Goal: Transaction & Acquisition: Book appointment/travel/reservation

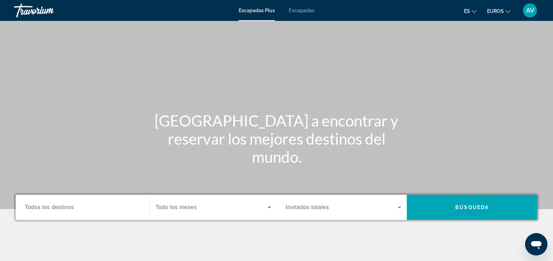
click at [304, 10] on font "Escapadas" at bounding box center [301, 11] width 25 height 6
click at [74, 210] on input "Destination Todos los destinos" at bounding box center [83, 208] width 116 height 8
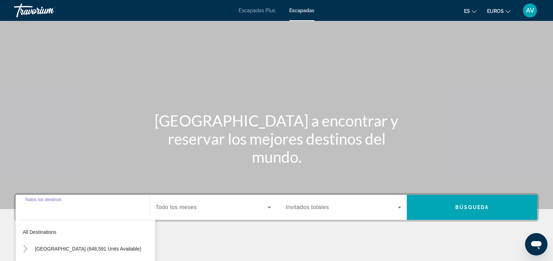
click at [74, 210] on div "Destination Todos los destinos All destinations [GEOGRAPHIC_DATA] (648,591 unit…" at bounding box center [82, 207] width 127 height 25
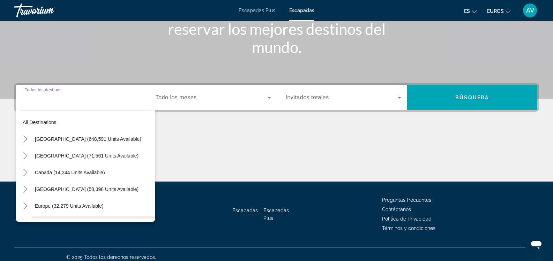
scroll to position [116, 0]
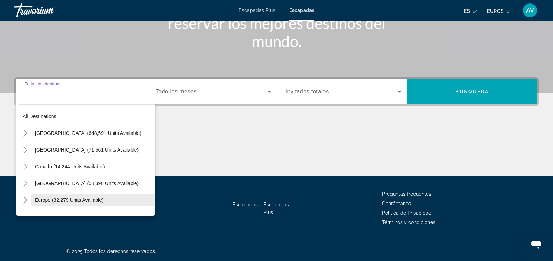
click at [68, 205] on span "Search widget" at bounding box center [93, 200] width 124 height 17
type input "**********"
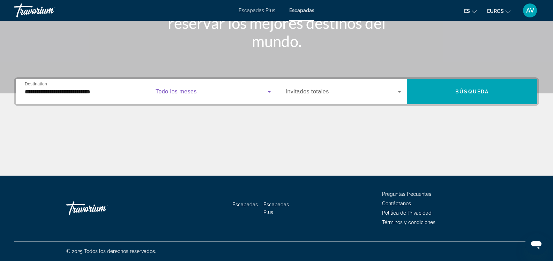
click at [193, 95] on span "Search widget" at bounding box center [212, 92] width 112 height 8
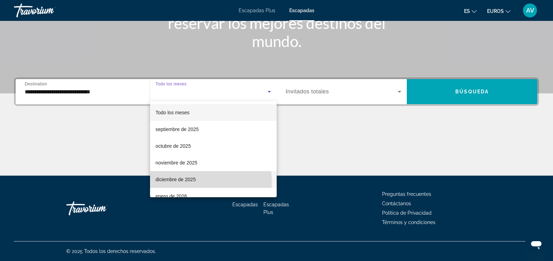
click at [180, 182] on span "diciembre de 2025" at bounding box center [176, 180] width 40 height 8
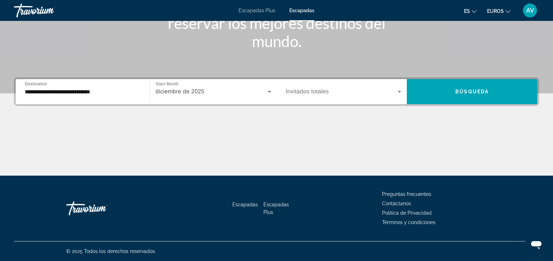
click at [321, 92] on span "Invitados totales" at bounding box center [307, 92] width 43 height 6
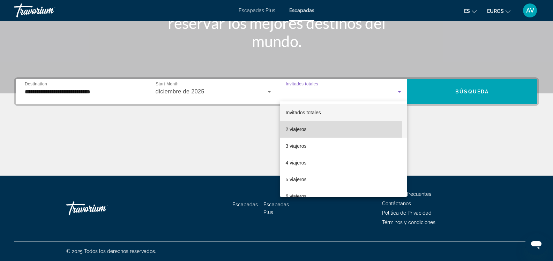
click at [297, 131] on font "2 viajeros" at bounding box center [296, 130] width 21 height 6
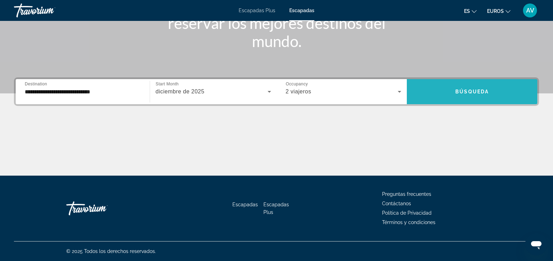
click at [464, 97] on span "Search widget" at bounding box center [472, 91] width 131 height 17
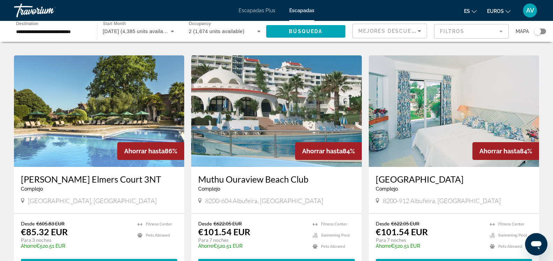
scroll to position [524, 0]
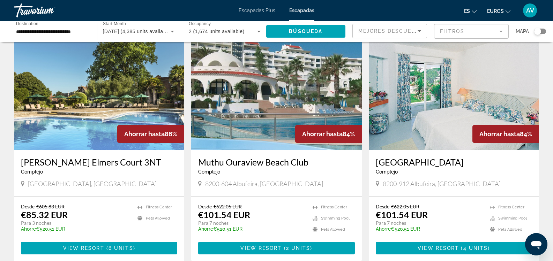
click at [246, 157] on h3 "Muthu Ouraview Beach Club" at bounding box center [276, 162] width 156 height 10
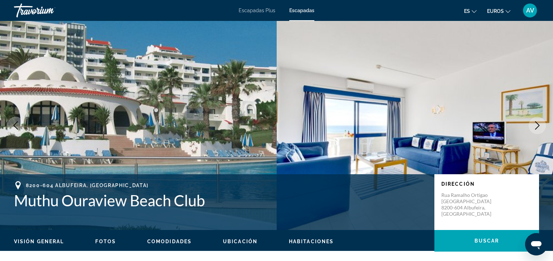
click at [536, 126] on icon "Next image" at bounding box center [537, 125] width 8 height 8
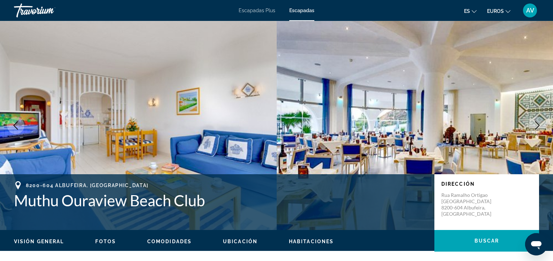
click at [536, 126] on icon "Next image" at bounding box center [537, 125] width 8 height 8
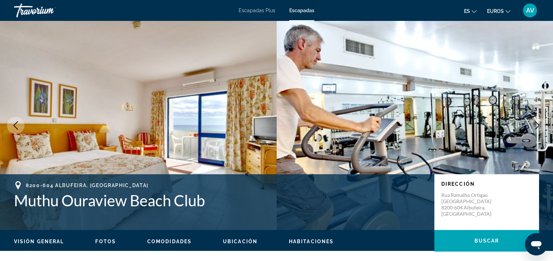
click at [536, 126] on icon "Next image" at bounding box center [537, 125] width 8 height 8
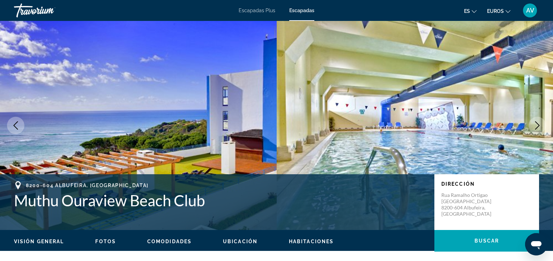
click at [536, 126] on icon "Next image" at bounding box center [537, 125] width 8 height 8
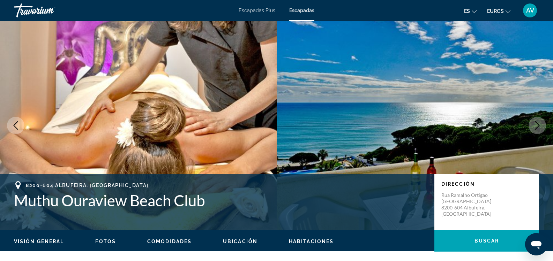
click at [536, 126] on icon "Next image" at bounding box center [537, 125] width 8 height 8
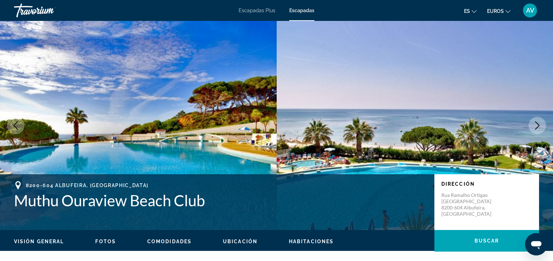
click at [536, 126] on icon "Next image" at bounding box center [537, 125] width 8 height 8
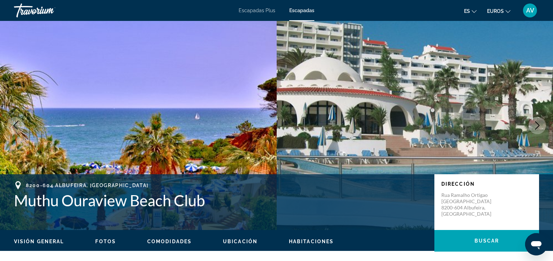
click at [536, 126] on icon "Next image" at bounding box center [537, 125] width 8 height 8
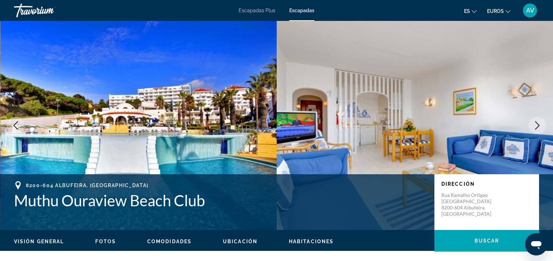
click at [536, 126] on icon "Next image" at bounding box center [537, 125] width 8 height 8
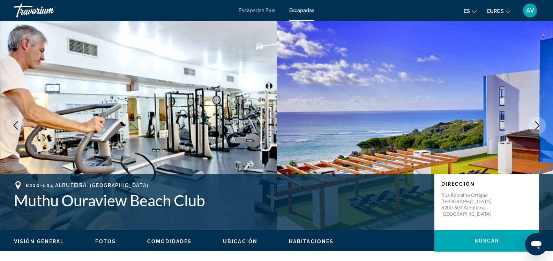
click at [536, 126] on icon "Next image" at bounding box center [537, 125] width 8 height 8
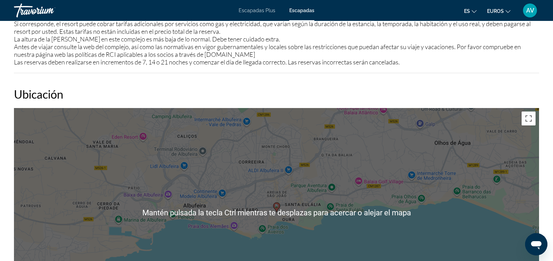
scroll to position [907, 0]
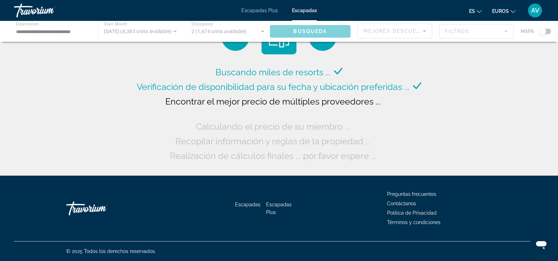
click at [267, 10] on font "Escapadas Plus" at bounding box center [260, 11] width 37 height 6
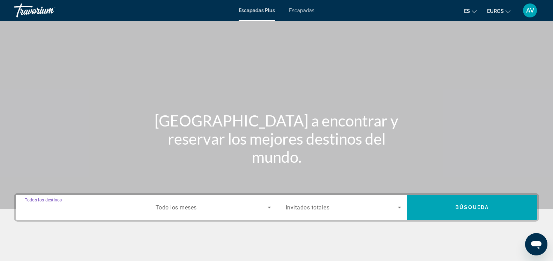
click at [98, 205] on input "Destination Todos los destinos" at bounding box center [83, 208] width 116 height 8
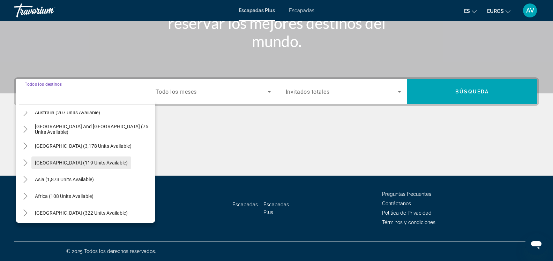
scroll to position [113, 0]
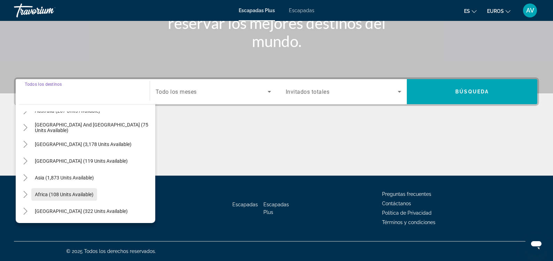
click at [69, 194] on span "Africa (108 units available)" at bounding box center [64, 195] width 59 height 6
type input "**********"
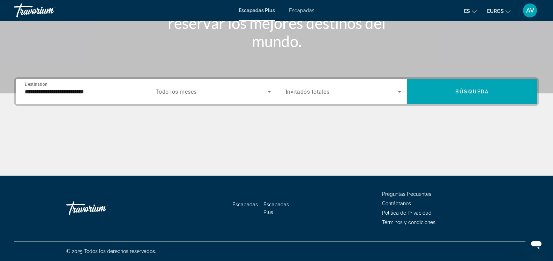
click at [69, 194] on div "Escapadas Escapadas Plus Preguntas frecuentes Contáctanos Política de Privacida…" at bounding box center [276, 209] width 525 height 66
click at [401, 96] on icon "Search widget" at bounding box center [399, 92] width 8 height 8
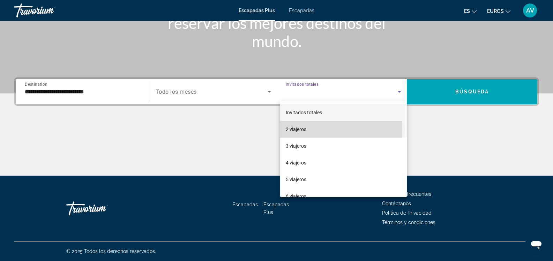
click at [318, 130] on mat-option "2 viajeros" at bounding box center [343, 129] width 127 height 17
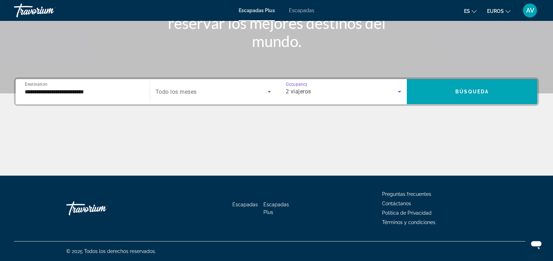
click at [220, 91] on span "Search widget" at bounding box center [212, 92] width 112 height 8
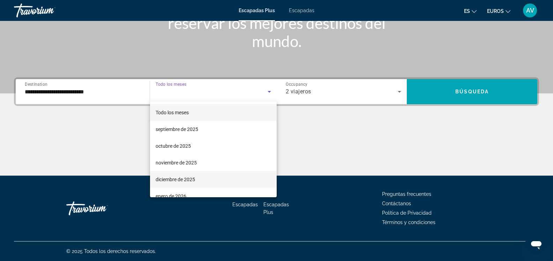
click at [176, 182] on font "diciembre de 2025" at bounding box center [175, 180] width 39 height 6
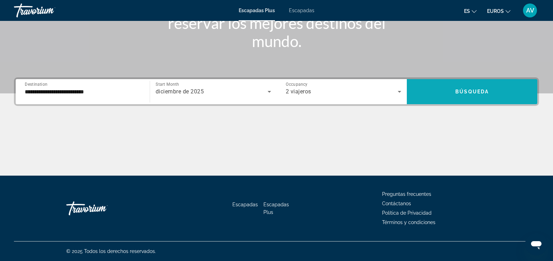
click at [477, 96] on span "Search widget" at bounding box center [472, 91] width 131 height 17
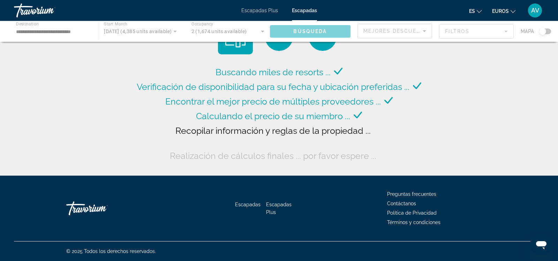
click at [61, 29] on div "Contenido principal" at bounding box center [279, 31] width 558 height 21
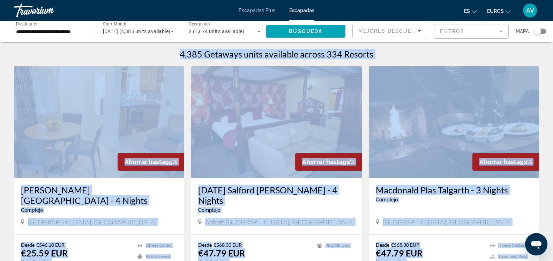
click at [511, 212] on div "Macdonald Plas Talgarth - 3 Nights Complejo - Este es un resort solo para adult…" at bounding box center [454, 206] width 170 height 57
click at [491, 49] on div "4,385 Getaways units available across 334 Resorts" at bounding box center [276, 54] width 525 height 10
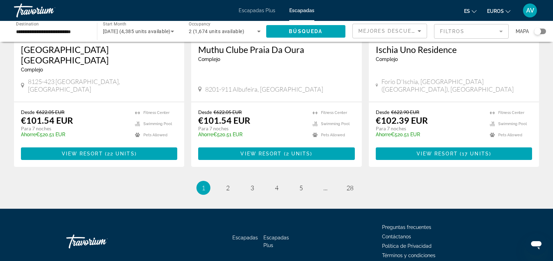
scroll to position [878, 0]
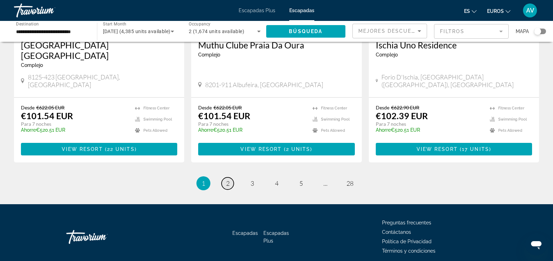
click at [227, 180] on span "2" at bounding box center [227, 184] width 3 height 8
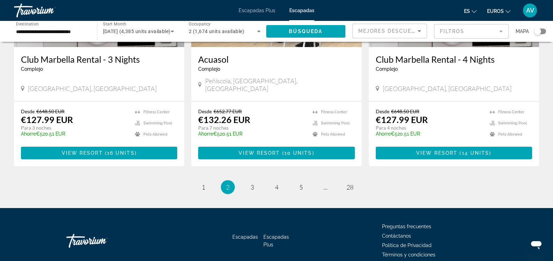
scroll to position [868, 0]
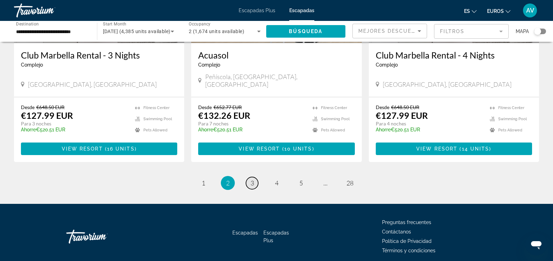
click at [252, 179] on span "3" at bounding box center [252, 183] width 3 height 8
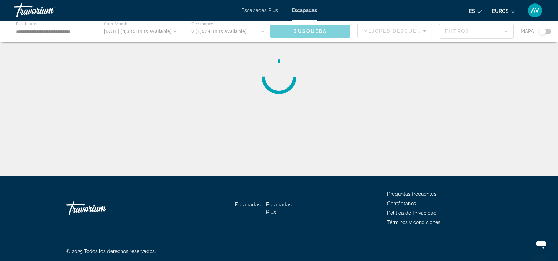
click at [252, 156] on div "**********" at bounding box center [279, 137] width 558 height 176
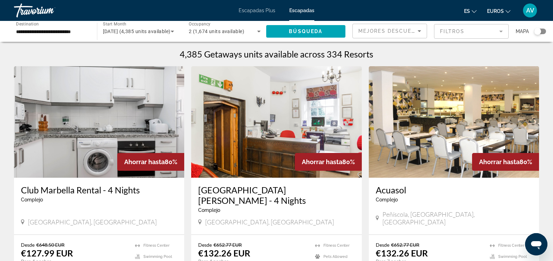
click at [125, 31] on span "[DATE] (4,385 units available)" at bounding box center [137, 32] width 68 height 6
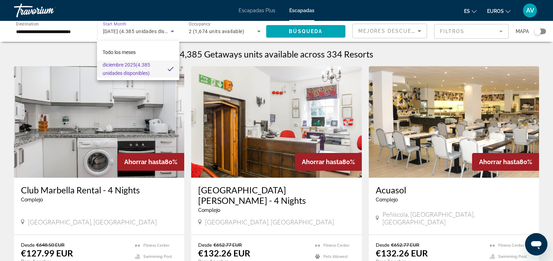
drag, startPoint x: 47, startPoint y: 32, endPoint x: 24, endPoint y: 27, distance: 23.9
click at [24, 27] on div at bounding box center [276, 130] width 553 height 261
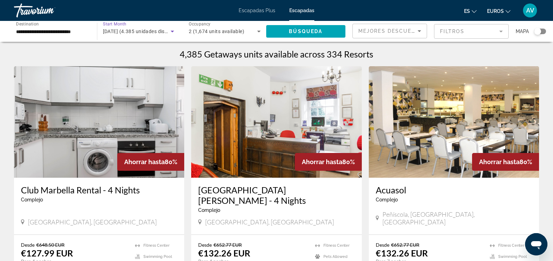
click at [156, 32] on span "[DATE] (4.385 unidades disponibles)" at bounding box center [144, 32] width 83 height 6
click at [156, 32] on body "**********" at bounding box center [276, 130] width 553 height 261
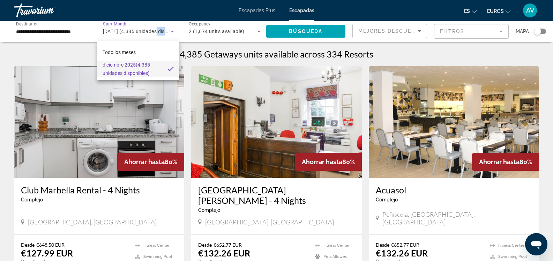
click at [133, 67] on font "diciembre 2025" at bounding box center [119, 65] width 33 height 6
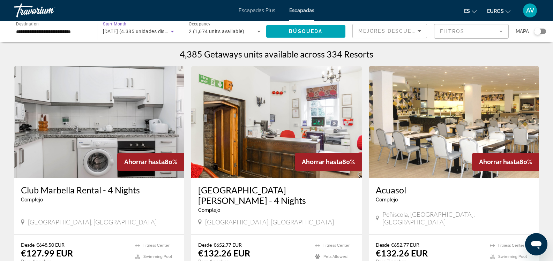
click at [171, 31] on icon "Search widget" at bounding box center [172, 32] width 3 height 2
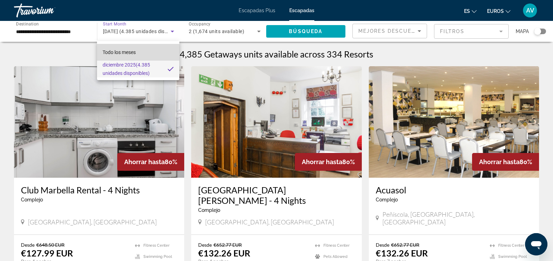
click at [138, 52] on mat-option "Todo los meses" at bounding box center [138, 52] width 82 height 17
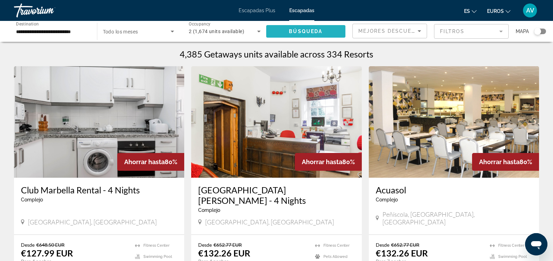
click at [319, 30] on span "Búsqueda" at bounding box center [306, 32] width 34 height 6
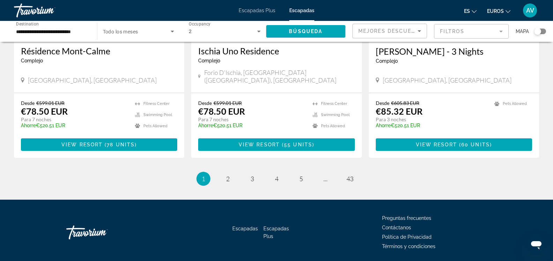
scroll to position [873, 0]
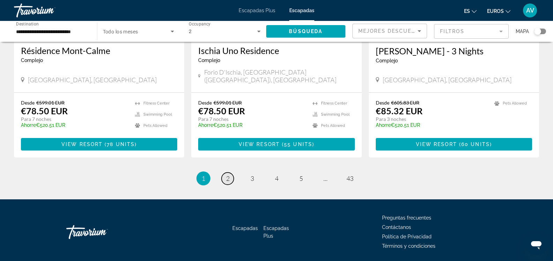
click at [228, 173] on link "page 2" at bounding box center [228, 179] width 12 height 12
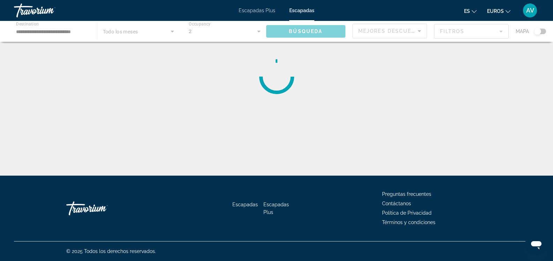
click at [228, 165] on div "**********" at bounding box center [276, 137] width 553 height 176
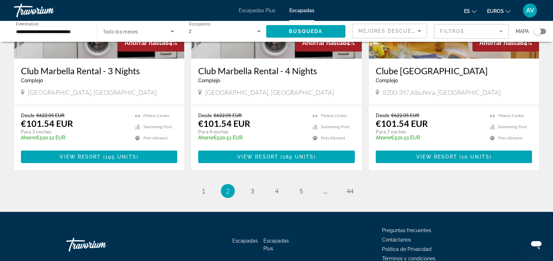
scroll to position [833, 0]
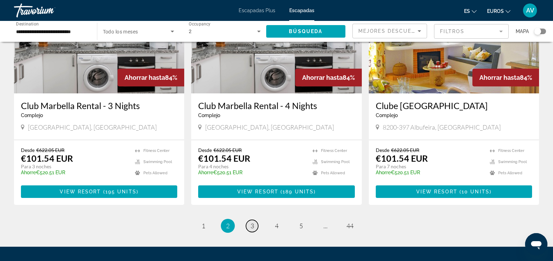
click at [254, 220] on link "page 3" at bounding box center [252, 226] width 12 height 12
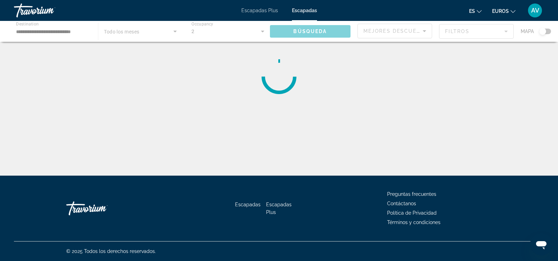
click at [254, 187] on div "Escapadas Escapadas Plus Preguntas frecuentes Contáctanos Política de Privacida…" at bounding box center [279, 209] width 531 height 66
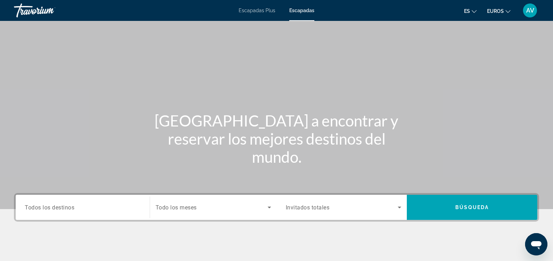
click at [247, 12] on font "Escapadas Plus" at bounding box center [257, 11] width 37 height 6
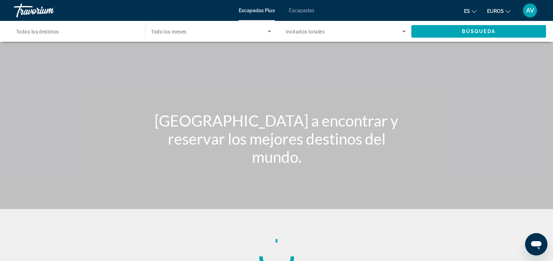
click at [247, 12] on font "Escapadas Plus" at bounding box center [257, 11] width 36 height 6
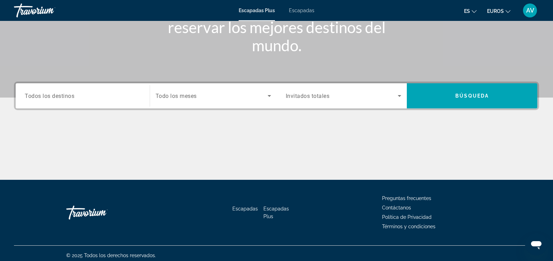
scroll to position [116, 0]
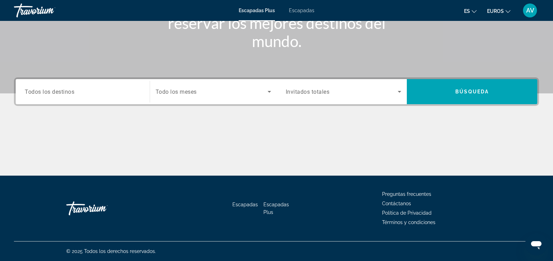
click at [111, 99] on div "Search widget" at bounding box center [83, 92] width 116 height 20
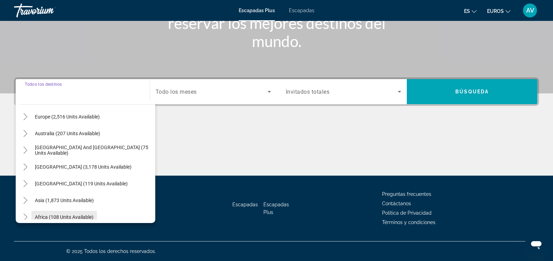
scroll to position [78, 0]
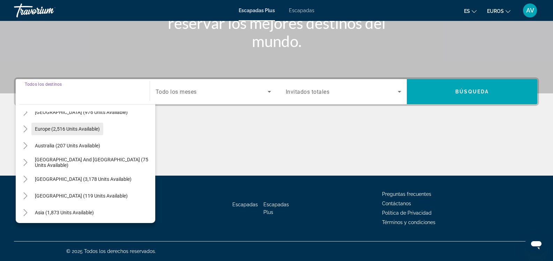
click at [69, 131] on span "Europe (2,516 units available)" at bounding box center [67, 129] width 65 height 6
type input "**********"
click at [69, 131] on div "Contenido principal" at bounding box center [276, 150] width 525 height 52
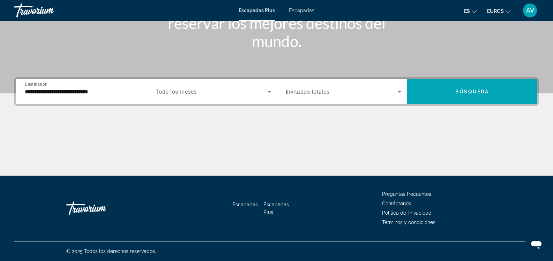
click at [183, 96] on span "Search widget" at bounding box center [212, 92] width 112 height 8
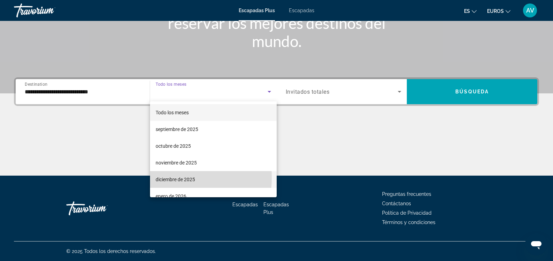
click at [164, 178] on font "diciembre de 2025" at bounding box center [175, 180] width 39 height 6
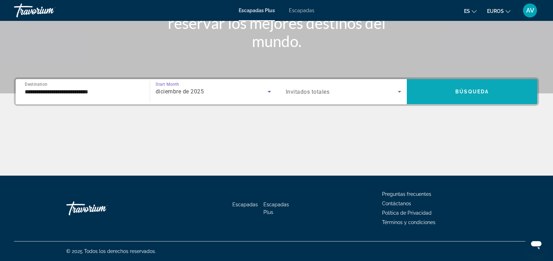
click at [486, 90] on span "Búsqueda" at bounding box center [472, 92] width 34 height 6
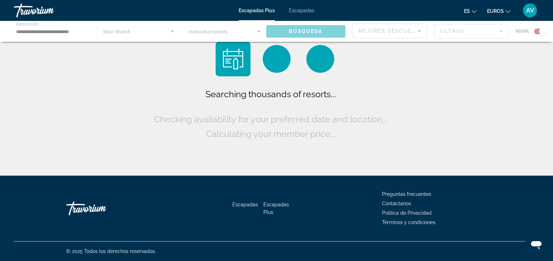
click at [486, 90] on div "Searching thousands of resorts... Checking availability for your preferred date…" at bounding box center [276, 89] width 553 height 179
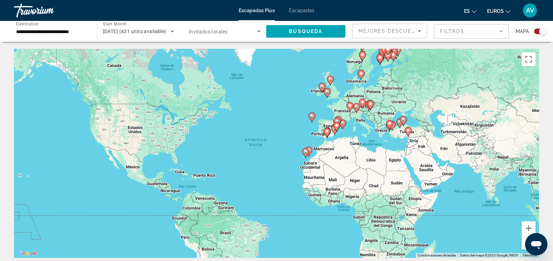
click at [327, 95] on icon "Contenido principal" at bounding box center [327, 93] width 6 height 9
click at [327, 95] on g "Contenido principal" at bounding box center [327, 93] width 7 height 10
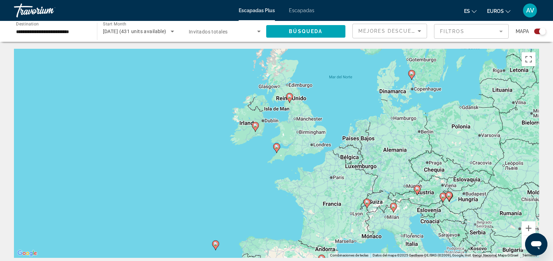
click at [256, 127] on image "Contenido principal" at bounding box center [255, 126] width 4 height 4
type input "**********"
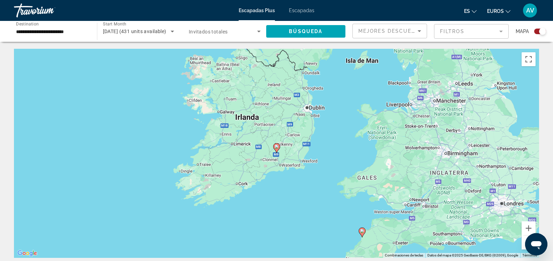
click at [277, 150] on icon "Contenido principal" at bounding box center [276, 148] width 6 height 9
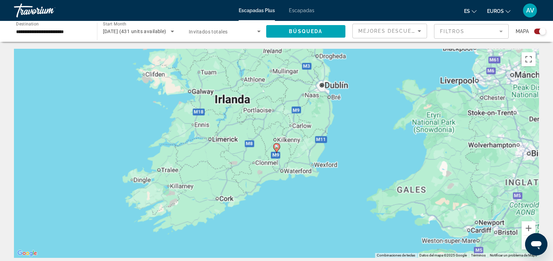
click at [277, 150] on icon "Contenido principal" at bounding box center [276, 148] width 6 height 9
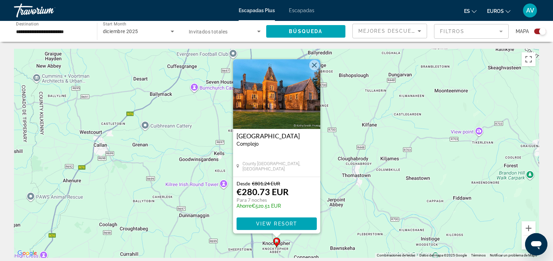
click at [313, 64] on button "Cerrar" at bounding box center [314, 65] width 10 height 10
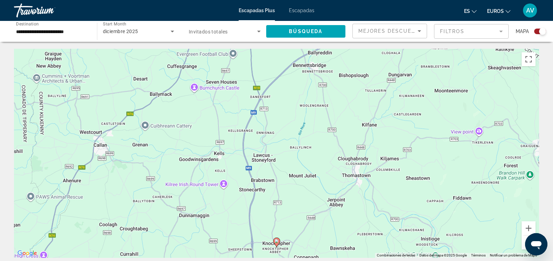
click at [525, 247] on button "Reducir" at bounding box center [529, 243] width 14 height 14
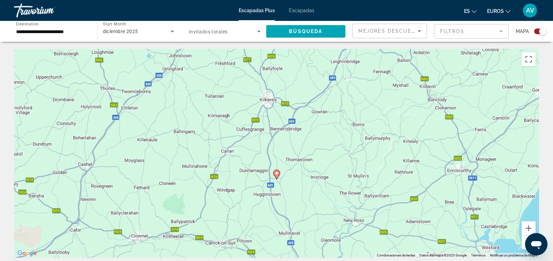
click at [525, 247] on button "Reducir" at bounding box center [529, 243] width 14 height 14
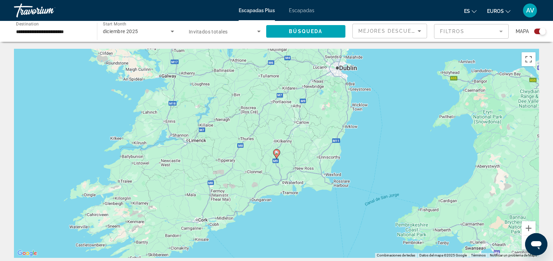
click at [523, 246] on button "Reducir" at bounding box center [529, 243] width 14 height 14
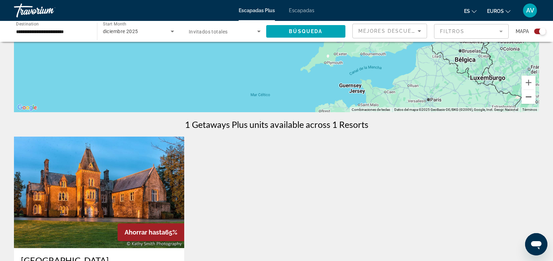
scroll to position [209, 0]
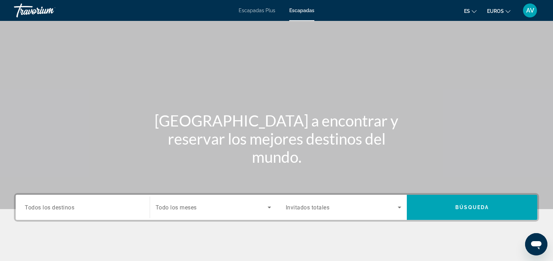
click at [69, 208] on span "Todos los destinos" at bounding box center [50, 207] width 50 height 7
click at [69, 208] on input "Destination Todos los destinos" at bounding box center [83, 208] width 116 height 8
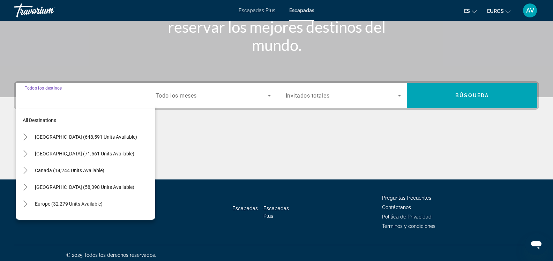
scroll to position [116, 0]
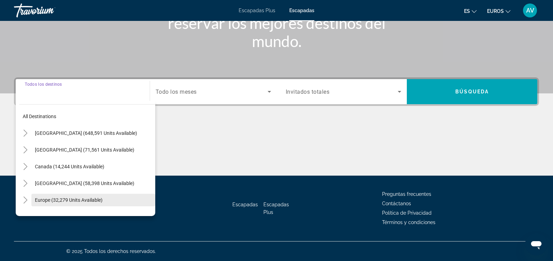
click at [58, 200] on span "Europe (32,279 units available)" at bounding box center [69, 201] width 68 height 6
type input "**********"
click at [58, 200] on div "Escapadas Escapadas Plus Preguntas frecuentes Contáctanos Política de Privacida…" at bounding box center [276, 209] width 525 height 66
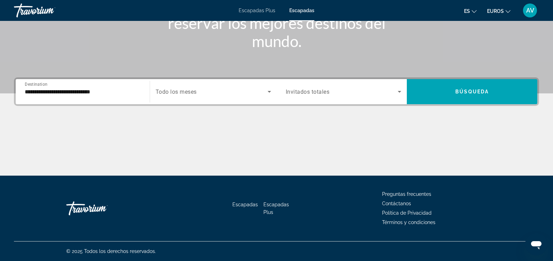
click at [225, 95] on span "Search widget" at bounding box center [212, 92] width 112 height 8
click at [225, 95] on body "**********" at bounding box center [276, 14] width 553 height 261
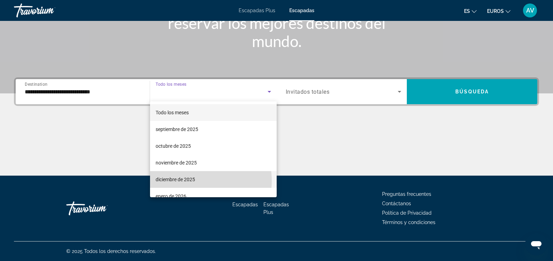
click at [192, 181] on font "diciembre de 2025" at bounding box center [175, 180] width 39 height 6
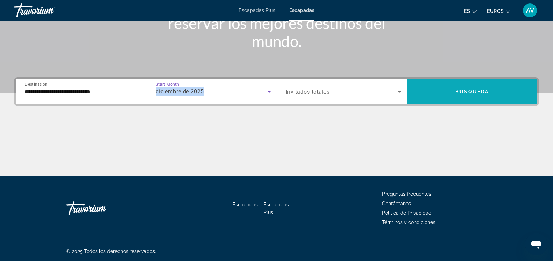
click at [465, 94] on span "Búsqueda" at bounding box center [472, 92] width 34 height 6
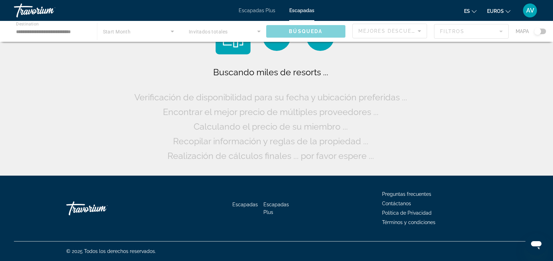
click at [465, 94] on div "Buscando miles de resorts ... Verificación de disponibilidad para su fecha y ub…" at bounding box center [276, 89] width 553 height 179
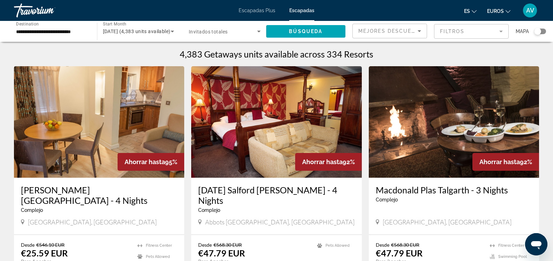
click at [264, 14] on div "Escapadas Plus Escapadas es Inglés Español [PERSON_NAME] Portugués ruso euros U…" at bounding box center [276, 10] width 553 height 18
click at [264, 12] on font "Escapadas Plus" at bounding box center [257, 11] width 37 height 6
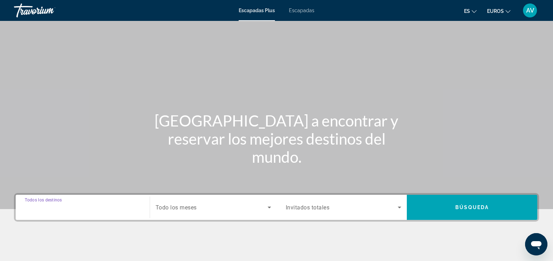
click at [96, 211] on input "Destination Todos los destinos" at bounding box center [83, 208] width 116 height 8
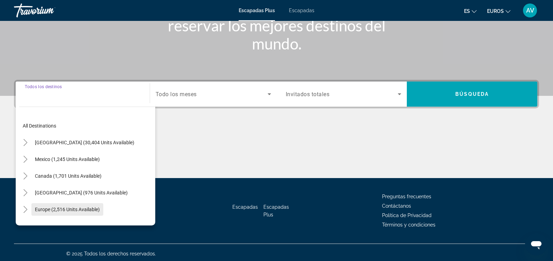
scroll to position [116, 0]
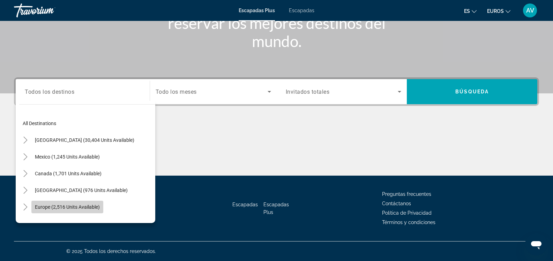
click at [62, 208] on span "Europe (2,516 units available)" at bounding box center [67, 208] width 65 height 6
type input "**********"
click at [62, 208] on div "Escapadas Escapadas Plus Preguntas frecuentes Contáctanos Política de Privacida…" at bounding box center [276, 209] width 525 height 66
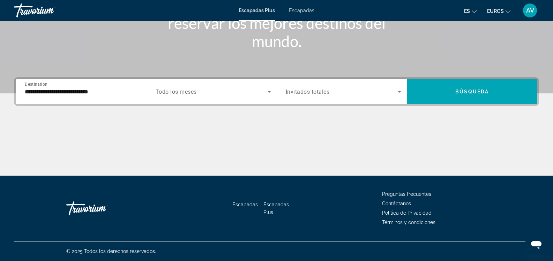
click at [186, 95] on span "Todo los meses" at bounding box center [176, 92] width 41 height 7
click at [186, 95] on body "**********" at bounding box center [276, 14] width 553 height 261
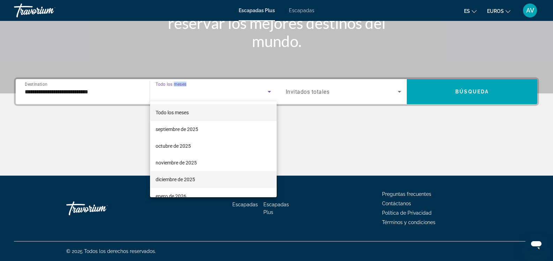
click at [179, 183] on span "diciembre de 2025" at bounding box center [175, 180] width 39 height 8
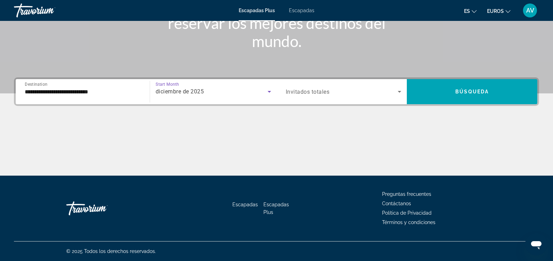
click at [313, 88] on span "Search widget" at bounding box center [342, 92] width 112 height 8
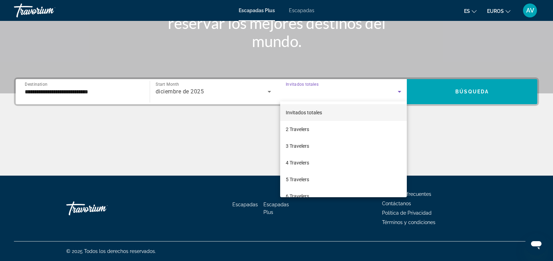
click at [313, 88] on body "**********" at bounding box center [276, 14] width 553 height 261
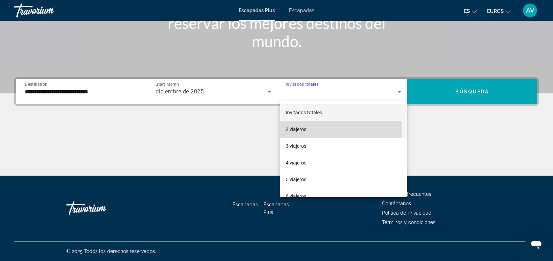
click at [299, 131] on font "2 viajeros" at bounding box center [296, 130] width 21 height 6
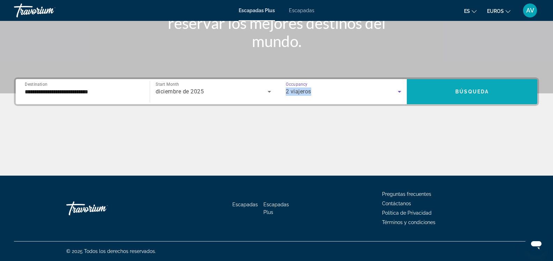
click at [462, 89] on span "Search widget" at bounding box center [472, 91] width 131 height 17
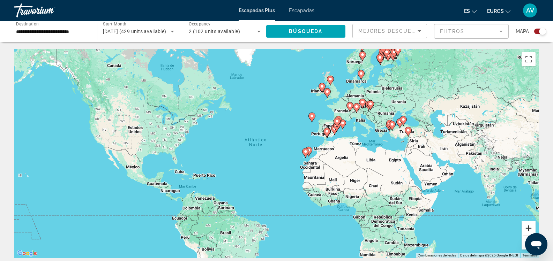
click at [528, 229] on button "Ampliar" at bounding box center [529, 229] width 14 height 14
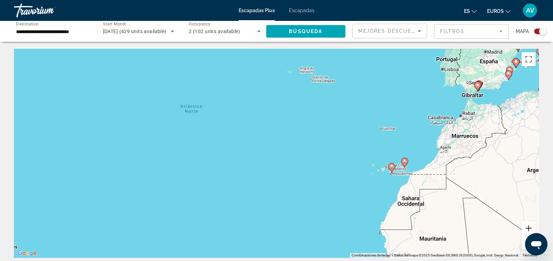
click at [527, 228] on button "Ampliar" at bounding box center [529, 229] width 14 height 14
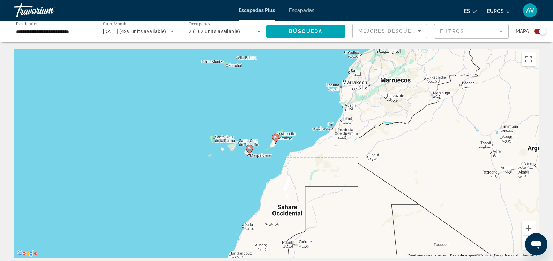
drag, startPoint x: 486, startPoint y: 205, endPoint x: 228, endPoint y: 165, distance: 260.6
click at [228, 165] on div "Para activar la función de arrastre con el teclado, pulsa Alt + Intro. Cuando h…" at bounding box center [276, 153] width 525 height 209
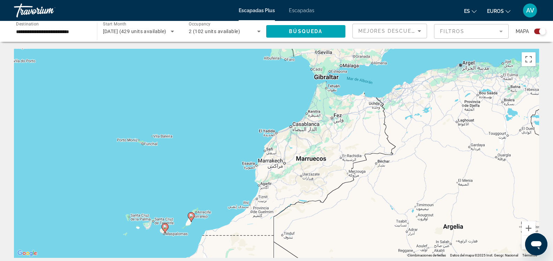
drag, startPoint x: 309, startPoint y: 138, endPoint x: 223, endPoint y: 216, distance: 115.4
click at [223, 216] on div "Para activar la función de arrastre con el teclado, pulsa Alt + Intro. Cuando h…" at bounding box center [276, 153] width 525 height 209
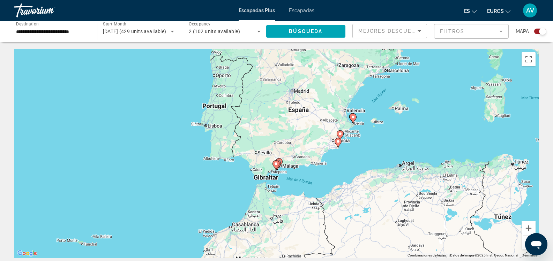
drag, startPoint x: 265, startPoint y: 125, endPoint x: 251, endPoint y: 209, distance: 85.6
click at [206, 226] on div "Para activar la función de arrastre con el teclado, pulsa Alt + Intro. Cuando h…" at bounding box center [276, 153] width 525 height 209
click at [528, 226] on button "Ampliar" at bounding box center [529, 229] width 14 height 14
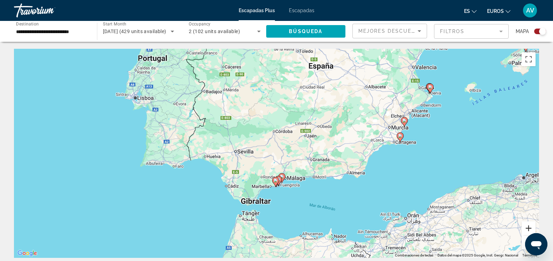
click at [529, 227] on button "Ampliar" at bounding box center [529, 229] width 14 height 14
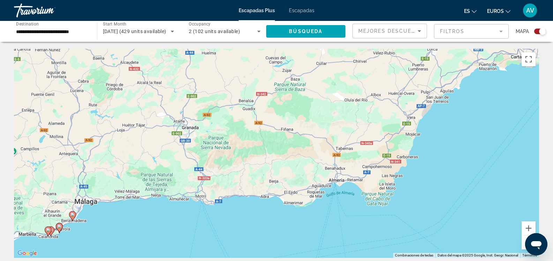
drag, startPoint x: 328, startPoint y: 204, endPoint x: 108, endPoint y: 145, distance: 228.1
click at [101, 149] on div "Para activar la función de arrastre con el teclado, pulsa Alt + Intro. Cuando h…" at bounding box center [276, 153] width 525 height 209
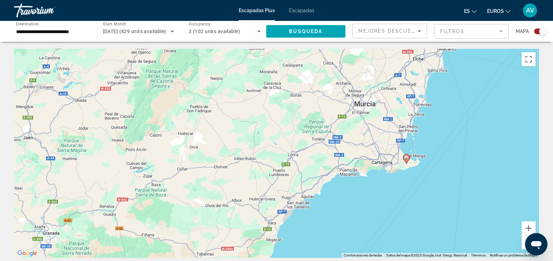
drag, startPoint x: 427, startPoint y: 98, endPoint x: 303, endPoint y: 190, distance: 154.0
click at [303, 190] on div "Para activar la función de arrastre con el teclado, pulsa Alt + Intro. Cuando h…" at bounding box center [276, 153] width 525 height 209
click at [301, 190] on div "Para activar la función de arrastre con el teclado, pulsa Alt + Intro. Cuando h…" at bounding box center [276, 153] width 525 height 209
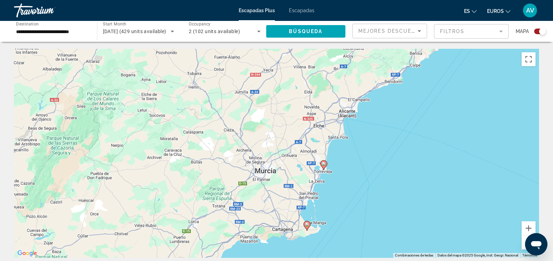
drag, startPoint x: 463, startPoint y: 133, endPoint x: 359, endPoint y: 199, distance: 123.5
click at [361, 202] on div "Para activar la función de arrastre con el teclado, pulsa Alt + Intro. Cuando h…" at bounding box center [276, 153] width 525 height 209
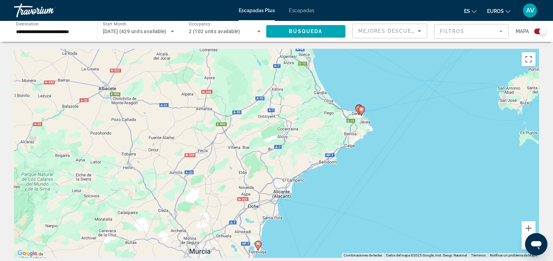
drag, startPoint x: 406, startPoint y: 121, endPoint x: 346, endPoint y: 168, distance: 75.6
click at [351, 188] on div "Para activar la función de arrastre con el teclado, pulsa Alt + Intro. Cuando h…" at bounding box center [276, 153] width 525 height 209
drag, startPoint x: 335, startPoint y: 120, endPoint x: 356, endPoint y: 107, distance: 24.3
click at [356, 107] on div "Para activar la función de arrastre con el teclado, pulsa Alt + Intro. Cuando h…" at bounding box center [276, 153] width 525 height 209
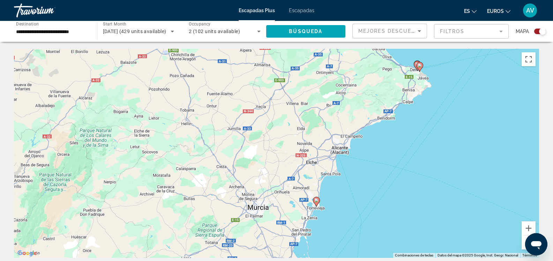
drag, startPoint x: 329, startPoint y: 131, endPoint x: 381, endPoint y: 90, distance: 66.1
click at [381, 90] on div "Para activar la función de arrastre con el teclado, pulsa Alt + Intro. Cuando h…" at bounding box center [276, 153] width 525 height 209
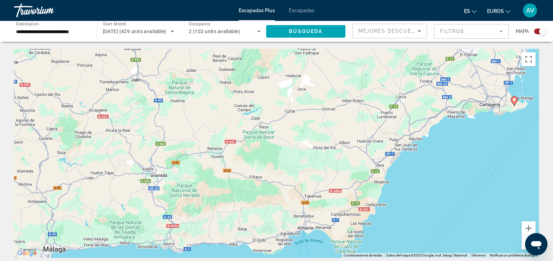
drag, startPoint x: 315, startPoint y: 190, endPoint x: 506, endPoint y: 43, distance: 240.4
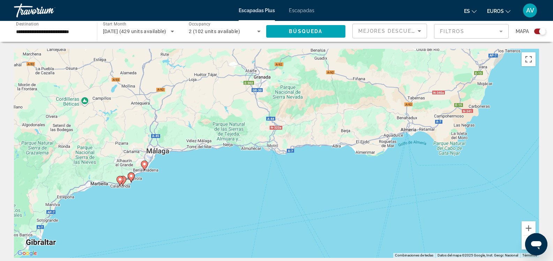
drag, startPoint x: 371, startPoint y: 207, endPoint x: 490, endPoint y: 103, distance: 157.3
click at [490, 103] on div "Para activar la función de arrastre con el teclado, pulsa Alt + Intro. Cuando h…" at bounding box center [276, 153] width 525 height 209
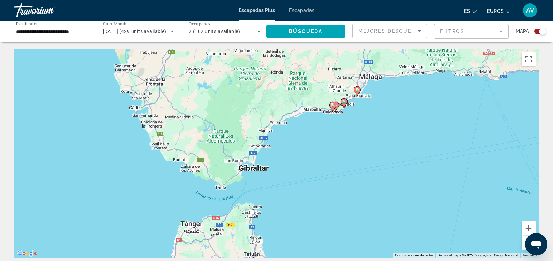
drag, startPoint x: 217, startPoint y: 191, endPoint x: 416, endPoint y: 120, distance: 211.3
click at [415, 121] on div "Para activar la función de arrastre con el teclado, pulsa Alt + Intro. Cuando h…" at bounding box center [276, 153] width 525 height 209
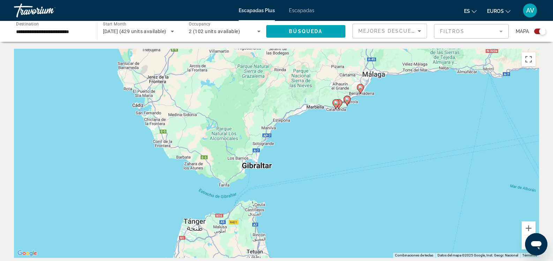
click at [417, 118] on div "Para activar la función de arrastre con el teclado, pulsa Alt + Intro. Cuando h…" at bounding box center [276, 153] width 525 height 209
click at [336, 107] on icon "Contenido principal" at bounding box center [336, 104] width 6 height 9
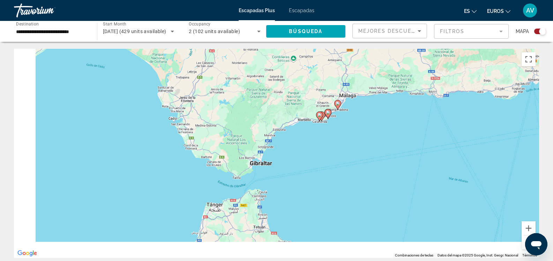
click at [336, 107] on div "Para desplazarte, pulsa las teclas [PERSON_NAME]. Para activar la función de ar…" at bounding box center [276, 153] width 525 height 209
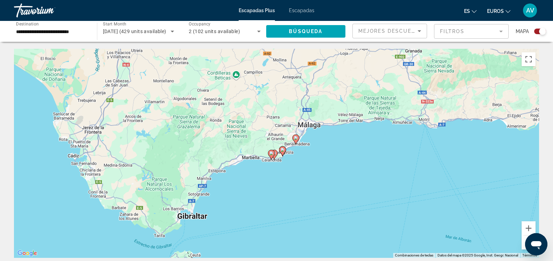
click at [270, 155] on image "Contenido principal" at bounding box center [271, 153] width 4 height 4
click at [270, 155] on g "Contenido principal" at bounding box center [271, 155] width 7 height 10
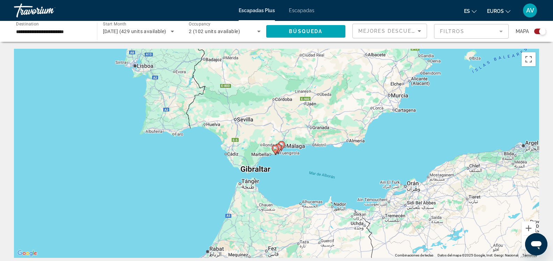
click at [276, 151] on icon "Contenido principal" at bounding box center [275, 150] width 6 height 9
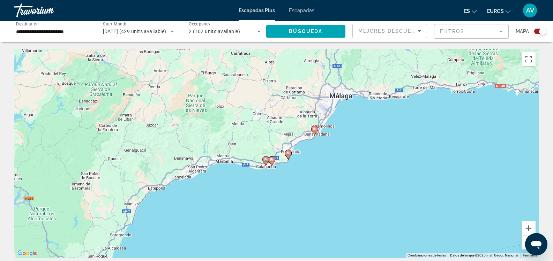
click at [267, 163] on icon "Contenido principal" at bounding box center [265, 161] width 6 height 9
click at [267, 163] on g "Contenido principal" at bounding box center [265, 161] width 7 height 10
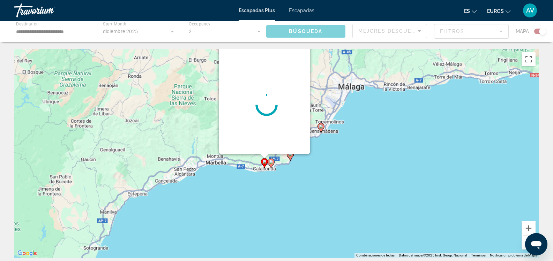
click at [267, 163] on div "Para desplazarte, pulsa las teclas [PERSON_NAME]. Para activar la función de ar…" at bounding box center [276, 153] width 525 height 209
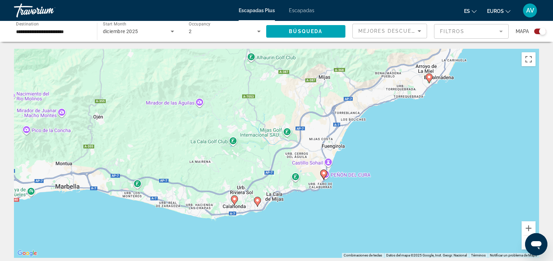
click at [236, 202] on icon "Contenido principal" at bounding box center [234, 200] width 6 height 9
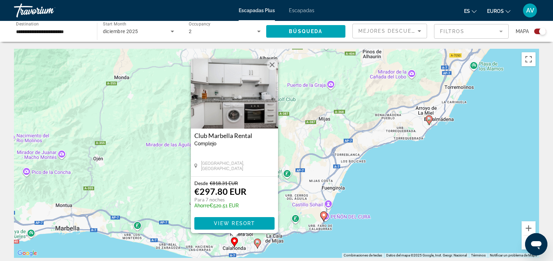
click at [258, 245] on icon "Contenido principal" at bounding box center [257, 243] width 6 height 9
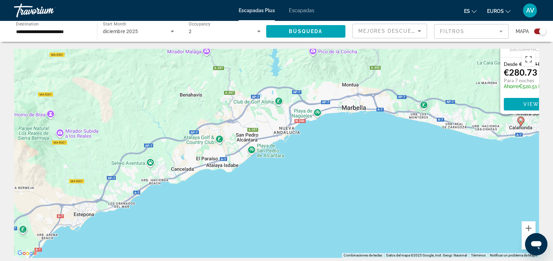
drag, startPoint x: 190, startPoint y: 197, endPoint x: 462, endPoint y: 77, distance: 297.4
click at [462, 77] on div "Para activar la función de arrastre con el teclado, pulsa Alt + Intro. Cuando h…" at bounding box center [276, 153] width 525 height 209
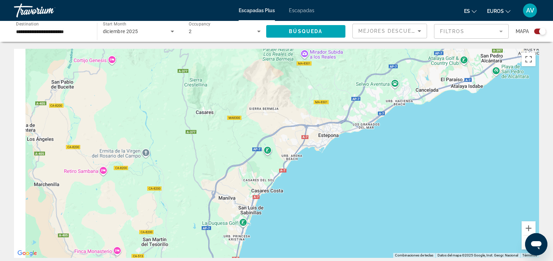
drag, startPoint x: 157, startPoint y: 203, endPoint x: 405, endPoint y: 123, distance: 259.8
click at [405, 123] on div "Para activar la función de arrastre con el teclado, pulsa Alt + Intro. Cuando h…" at bounding box center [276, 153] width 525 height 209
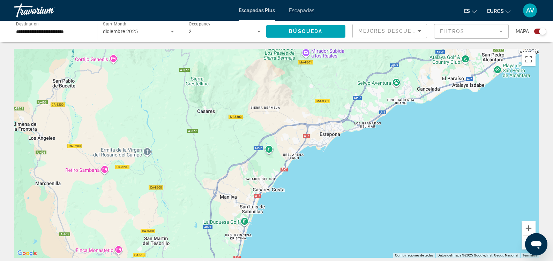
click at [243, 220] on div "Contenido principal" at bounding box center [276, 153] width 525 height 209
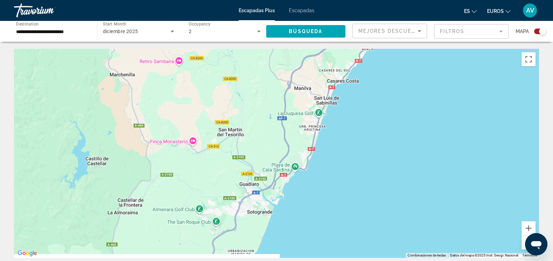
drag, startPoint x: 261, startPoint y: 165, endPoint x: 319, endPoint y: 104, distance: 83.7
click at [319, 104] on div "Contenido principal" at bounding box center [276, 153] width 525 height 209
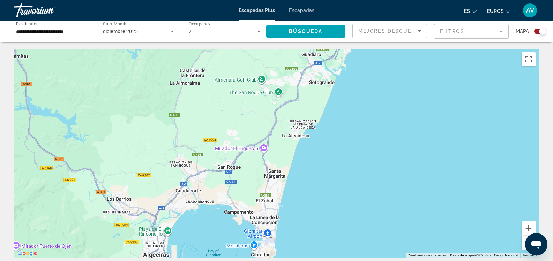
drag, startPoint x: 262, startPoint y: 224, endPoint x: 323, endPoint y: 93, distance: 144.6
click at [323, 93] on div "Contenido principal" at bounding box center [276, 153] width 525 height 209
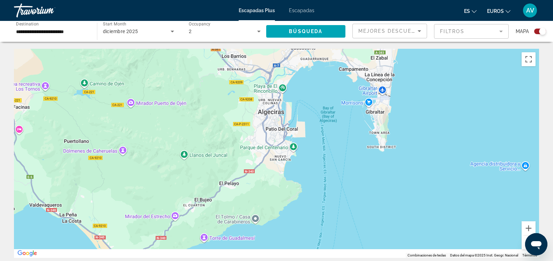
drag, startPoint x: 279, startPoint y: 177, endPoint x: 386, endPoint y: 71, distance: 151.0
click at [386, 71] on div "Contenido principal" at bounding box center [276, 153] width 525 height 209
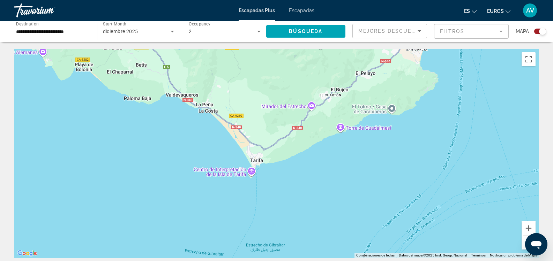
drag, startPoint x: 257, startPoint y: 194, endPoint x: 385, endPoint y: 84, distance: 169.0
click at [385, 84] on div "Contenido principal" at bounding box center [276, 153] width 525 height 209
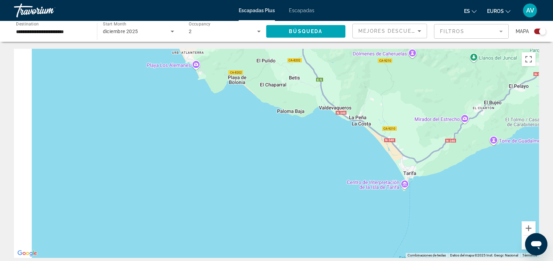
drag, startPoint x: 297, startPoint y: 115, endPoint x: 494, endPoint y: 144, distance: 199.7
click at [494, 144] on div "Contenido principal" at bounding box center [276, 153] width 525 height 209
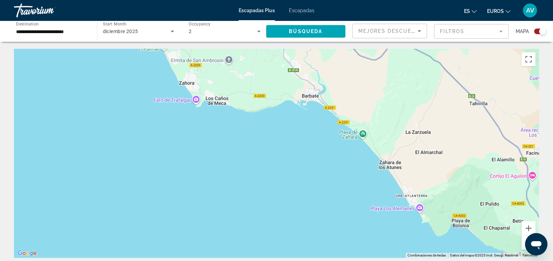
drag, startPoint x: 286, startPoint y: 93, endPoint x: 463, endPoint y: 220, distance: 217.6
click at [463, 220] on div "Contenido principal" at bounding box center [276, 153] width 525 height 209
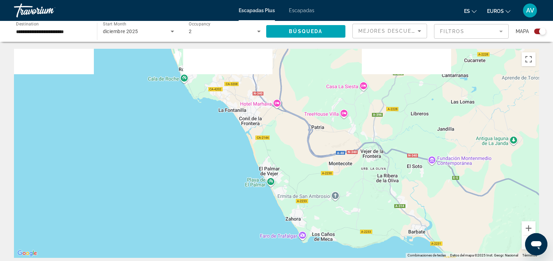
drag, startPoint x: 319, startPoint y: 103, endPoint x: 293, endPoint y: 164, distance: 66.6
click at [423, 237] on div "Contenido principal" at bounding box center [276, 153] width 525 height 209
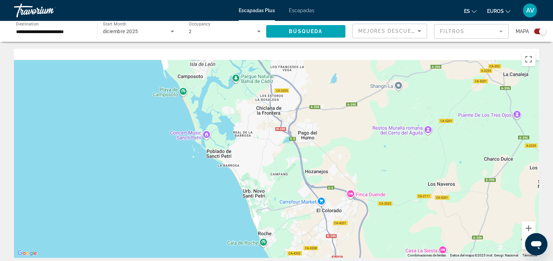
drag, startPoint x: 262, startPoint y: 125, endPoint x: 289, endPoint y: 204, distance: 83.8
click at [338, 261] on html "**********" at bounding box center [276, 130] width 553 height 261
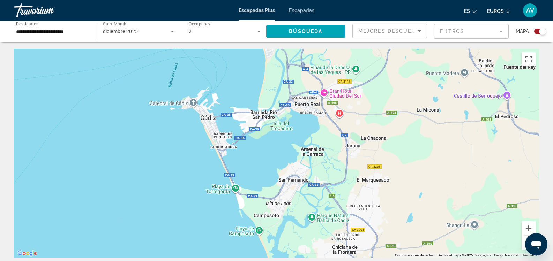
drag, startPoint x: 237, startPoint y: 129, endPoint x: 305, endPoint y: 254, distance: 142.4
click at [313, 261] on html "**********" at bounding box center [276, 130] width 553 height 261
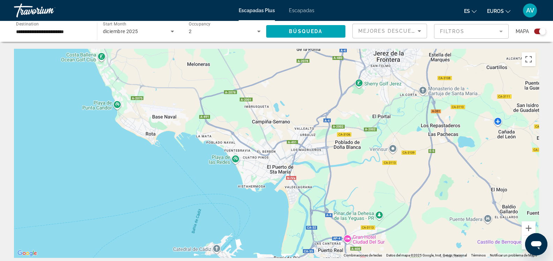
drag, startPoint x: 285, startPoint y: 116, endPoint x: 311, endPoint y: 265, distance: 151.0
click at [311, 261] on html "**********" at bounding box center [276, 130] width 553 height 261
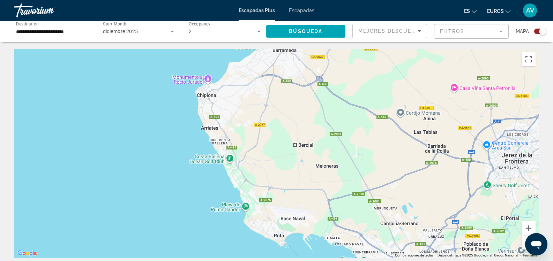
drag, startPoint x: 192, startPoint y: 112, endPoint x: 232, endPoint y: 112, distance: 40.1
click at [322, 214] on div "Contenido principal" at bounding box center [276, 153] width 525 height 209
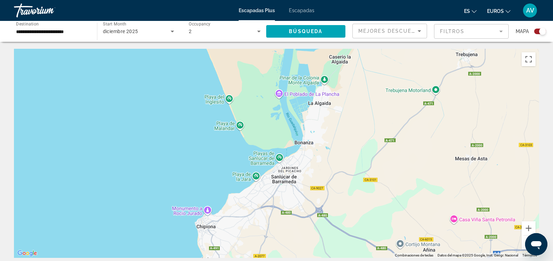
drag, startPoint x: 225, startPoint y: 123, endPoint x: 220, endPoint y: 106, distance: 17.0
click at [224, 231] on div "Contenido principal" at bounding box center [276, 153] width 525 height 209
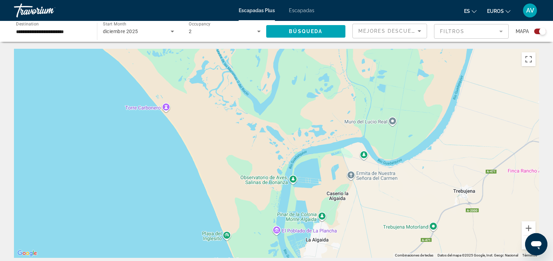
drag, startPoint x: 237, startPoint y: 74, endPoint x: 158, endPoint y: 88, distance: 80.7
click at [232, 201] on div "Contenido principal" at bounding box center [276, 153] width 525 height 209
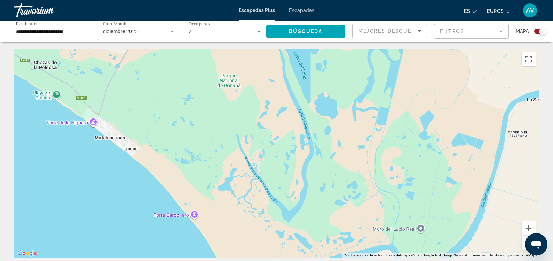
drag, startPoint x: 155, startPoint y: 61, endPoint x: 181, endPoint y: 174, distance: 116.1
click at [181, 174] on div "Contenido principal" at bounding box center [276, 153] width 525 height 209
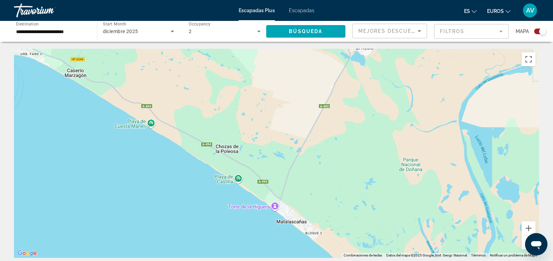
drag, startPoint x: 158, startPoint y: 135, endPoint x: 282, endPoint y: 181, distance: 132.4
click at [282, 181] on div "Contenido principal" at bounding box center [276, 153] width 525 height 209
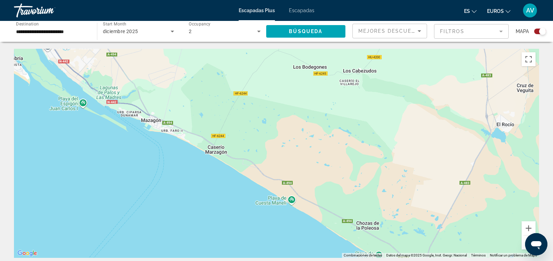
drag, startPoint x: 139, startPoint y: 114, endPoint x: 267, endPoint y: 181, distance: 144.4
click at [267, 181] on div "Contenido principal" at bounding box center [276, 153] width 525 height 209
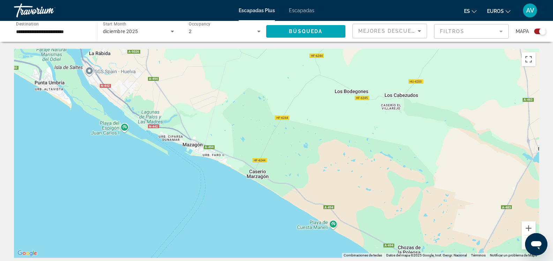
drag, startPoint x: 162, startPoint y: 122, endPoint x: 249, endPoint y: 169, distance: 99.0
click at [246, 168] on div "Contenido principal" at bounding box center [276, 153] width 525 height 209
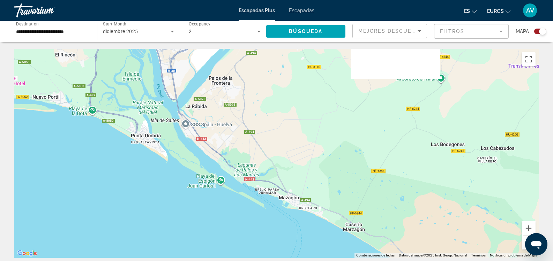
click at [249, 169] on div "Contenido principal" at bounding box center [276, 153] width 525 height 209
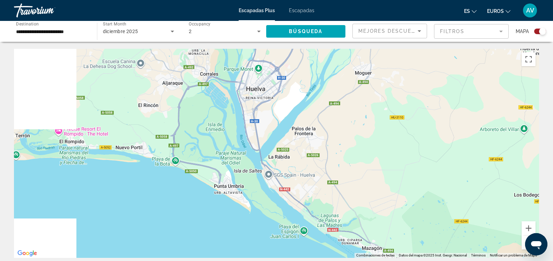
drag, startPoint x: 156, startPoint y: 112, endPoint x: 244, endPoint y: 167, distance: 104.4
click at [244, 166] on div "Contenido principal" at bounding box center [276, 153] width 525 height 209
click at [244, 167] on div "Contenido principal" at bounding box center [276, 153] width 525 height 209
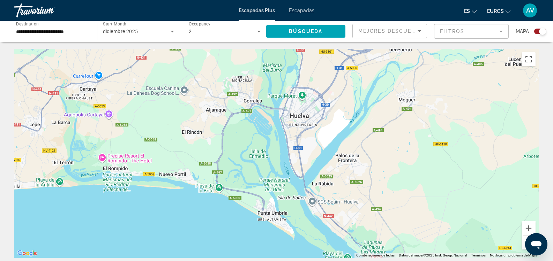
click at [244, 167] on div "Contenido principal" at bounding box center [276, 153] width 525 height 209
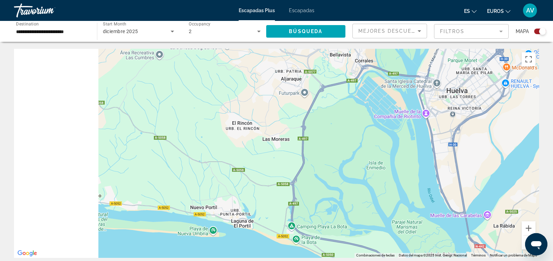
drag, startPoint x: 102, startPoint y: 127, endPoint x: 302, endPoint y: 153, distance: 201.0
click at [302, 154] on div "Contenido principal" at bounding box center [276, 153] width 525 height 209
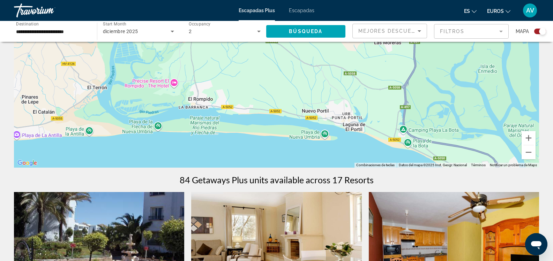
scroll to position [70, 0]
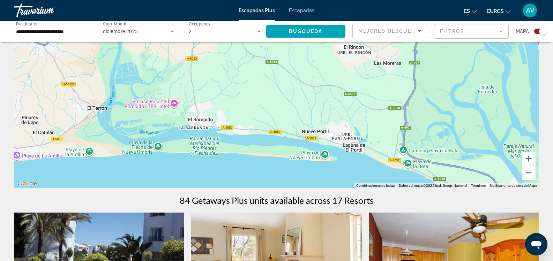
click at [527, 175] on button "Reducir" at bounding box center [529, 173] width 14 height 14
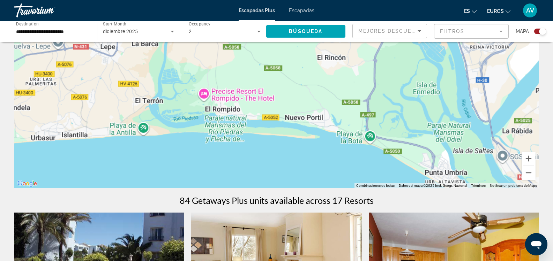
click at [527, 175] on button "Reducir" at bounding box center [529, 173] width 14 height 14
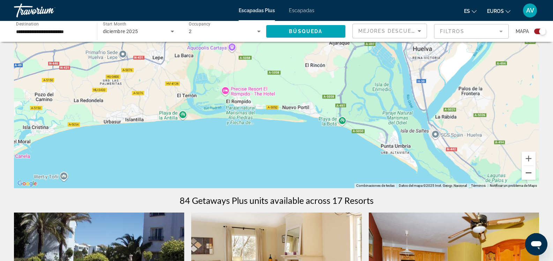
click at [527, 175] on button "Reducir" at bounding box center [529, 173] width 14 height 14
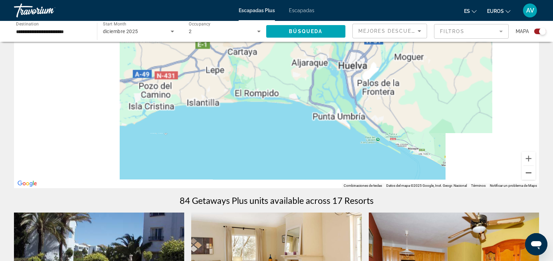
click at [527, 175] on button "Reducir" at bounding box center [529, 173] width 14 height 14
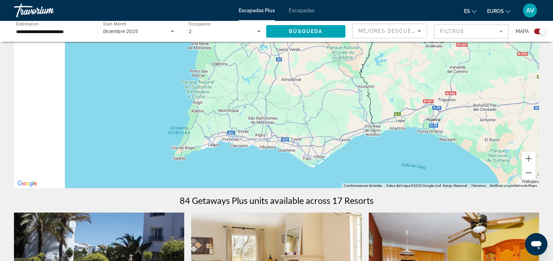
drag, startPoint x: 199, startPoint y: 97, endPoint x: 382, endPoint y: 142, distance: 188.9
click at [367, 143] on div "Para activar la función de arrastre con el teclado, pulsa Alt + Intro. Cuando h…" at bounding box center [276, 83] width 525 height 209
click at [382, 142] on div "Para activar la función de arrastre con el teclado, pulsa Alt + Intro. Cuando h…" at bounding box center [276, 83] width 525 height 209
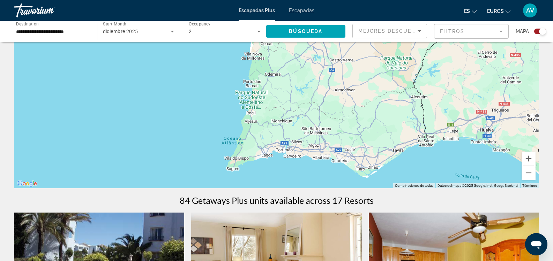
click at [382, 142] on div "Para activar la función de arrastre con el teclado, pulsa Alt + Intro. Cuando h…" at bounding box center [276, 83] width 525 height 209
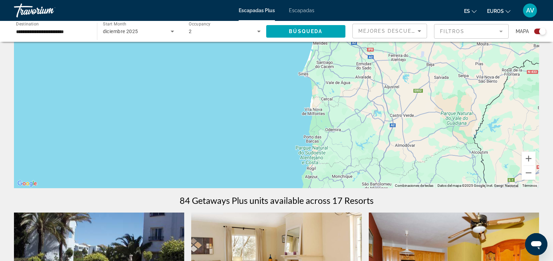
drag, startPoint x: 254, startPoint y: 108, endPoint x: 318, endPoint y: 78, distance: 70.4
click at [314, 162] on div "Contenido principal" at bounding box center [276, 83] width 525 height 209
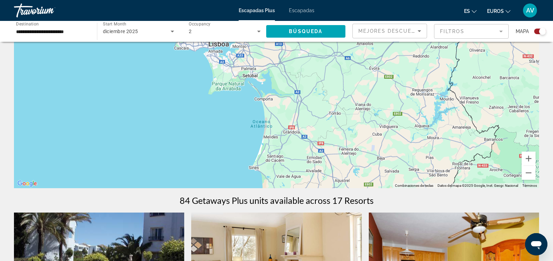
drag, startPoint x: 332, startPoint y: 109, endPoint x: 261, endPoint y: 142, distance: 78.1
click at [278, 175] on div "Contenido principal" at bounding box center [276, 83] width 525 height 209
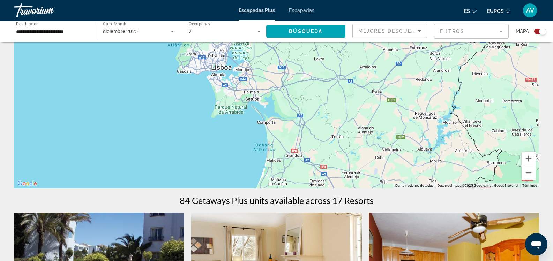
drag, startPoint x: 260, startPoint y: 112, endPoint x: 259, endPoint y: 106, distance: 5.9
click at [260, 111] on div "Contenido principal" at bounding box center [276, 83] width 525 height 209
click at [531, 174] on button "Reducir" at bounding box center [529, 173] width 14 height 14
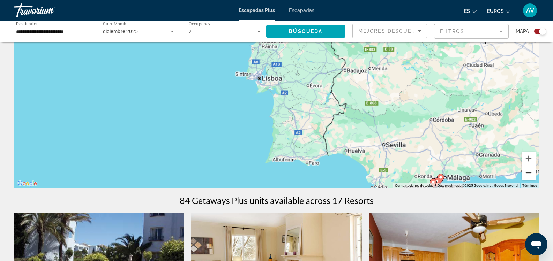
click at [531, 174] on button "Reducir" at bounding box center [529, 173] width 14 height 14
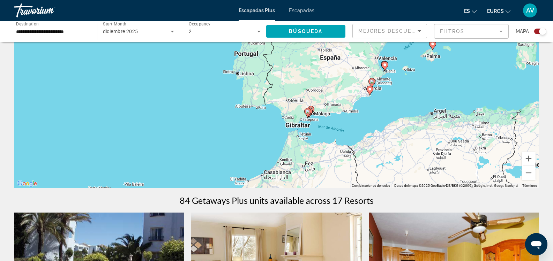
drag, startPoint x: 457, startPoint y: 164, endPoint x: 424, endPoint y: 157, distance: 32.9
click at [424, 157] on div "Para activar la función de arrastre con el teclado, pulsa Alt + Intro. Cuando h…" at bounding box center [276, 83] width 525 height 209
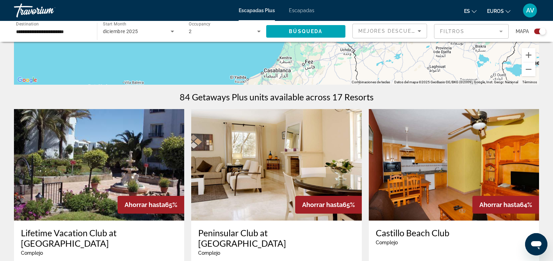
scroll to position [175, 0]
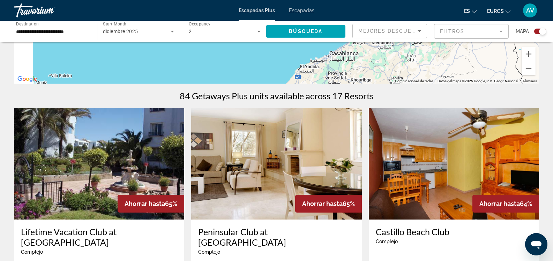
drag, startPoint x: 325, startPoint y: 74, endPoint x: 389, endPoint y: 51, distance: 68.6
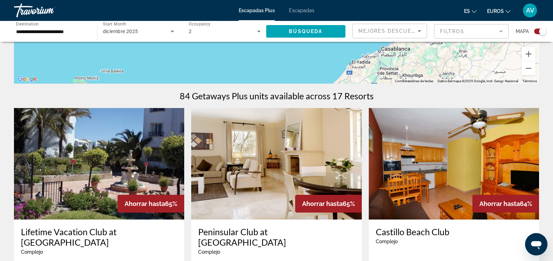
click at [525, 70] on button "Reducir" at bounding box center [529, 68] width 14 height 14
click at [526, 70] on button "Reducir" at bounding box center [529, 68] width 14 height 14
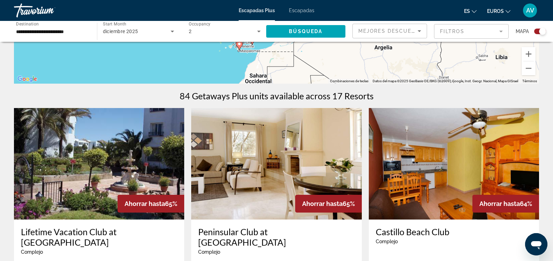
click at [253, 44] on icon "Contenido principal" at bounding box center [252, 40] width 7 height 10
type input "**********"
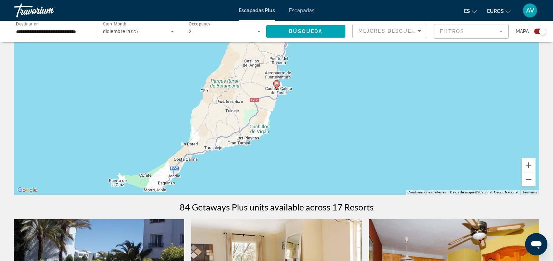
scroll to position [31, 0]
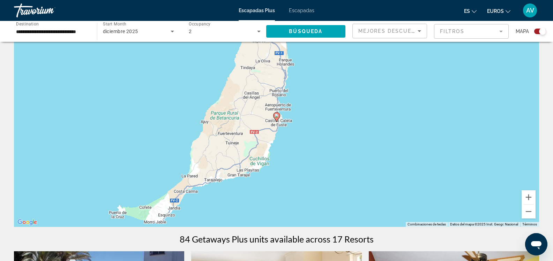
click at [277, 118] on icon "Contenido principal" at bounding box center [276, 117] width 6 height 9
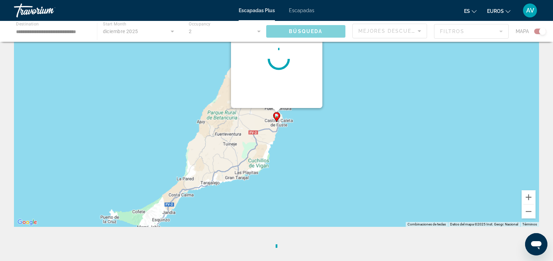
click at [277, 123] on div "Para activar la función de arrastre con el teclado, pulsa Alt + Intro. Cuando h…" at bounding box center [539, 123] width 525 height 0
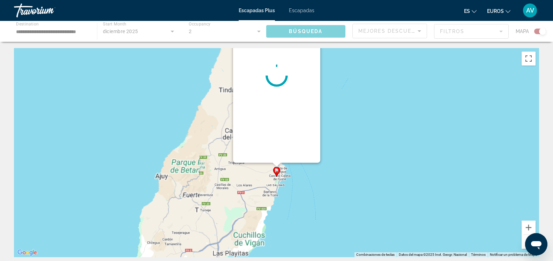
scroll to position [0, 0]
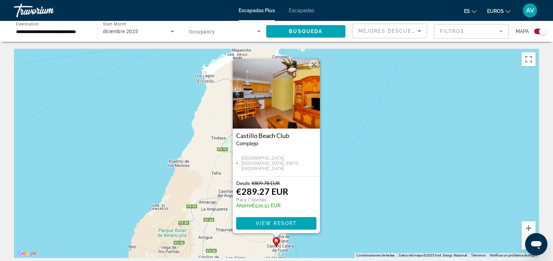
click at [315, 66] on button "Cerrar" at bounding box center [314, 65] width 10 height 10
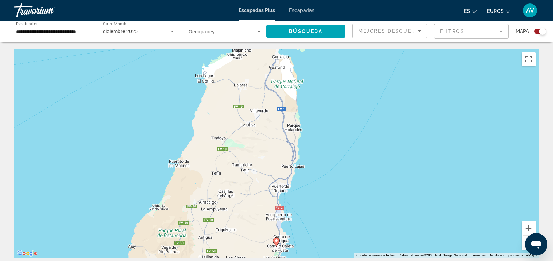
click at [315, 66] on div "Para activar la función de arrastre con el teclado, pulsa Alt + Intro. Cuando h…" at bounding box center [276, 153] width 525 height 209
